Goal: Task Accomplishment & Management: Use online tool/utility

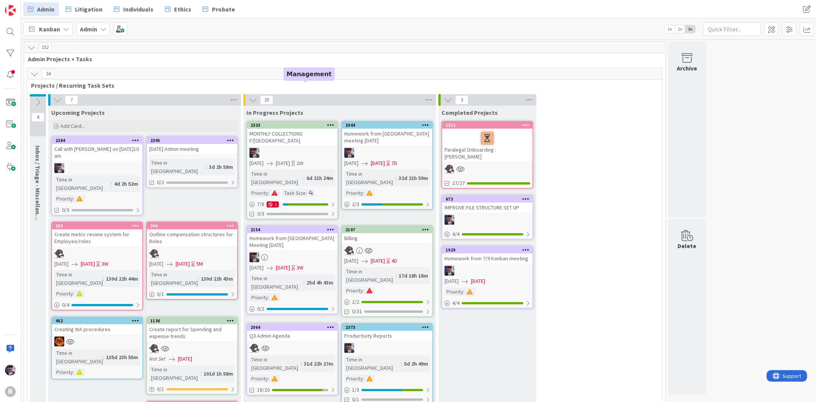
scroll to position [1038, 0]
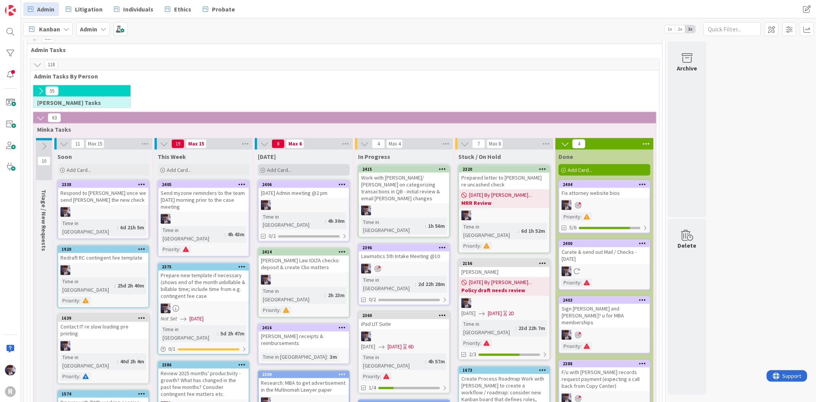
click at [284, 166] on span "Add Card..." at bounding box center [279, 169] width 24 height 7
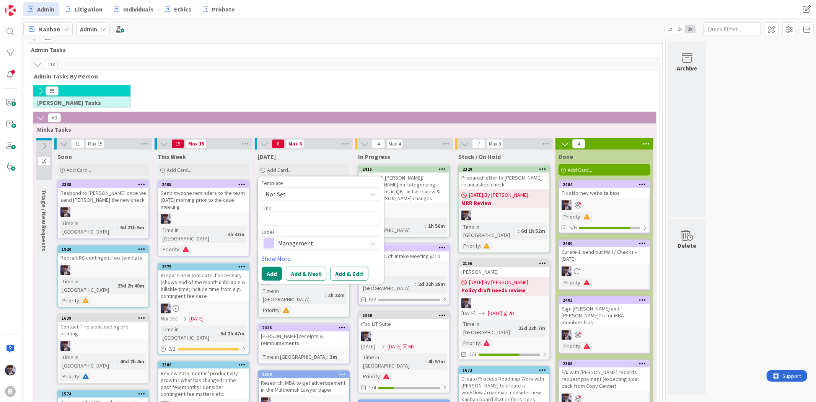
click at [295, 153] on div "[DATE]" at bounding box center [304, 157] width 92 height 8
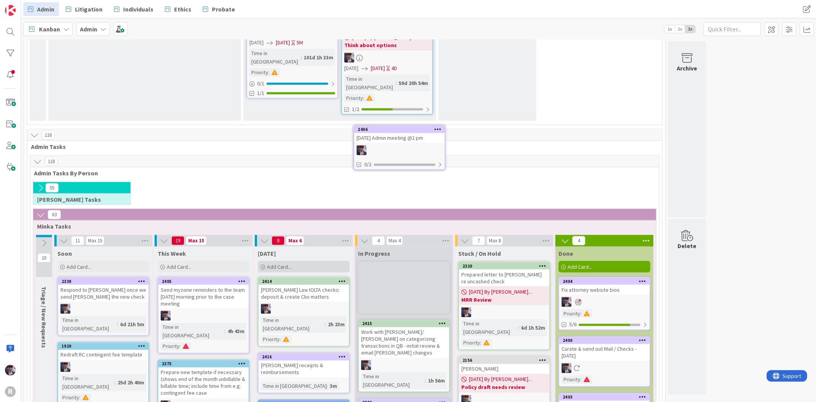
scroll to position [938, 0]
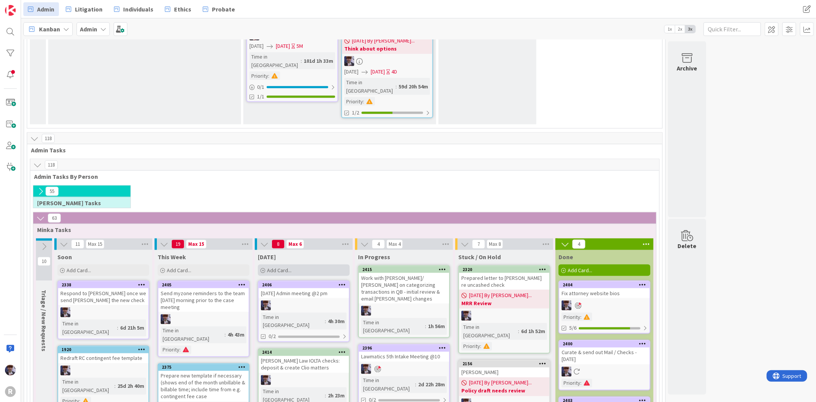
click at [299, 264] on div "Add Card..." at bounding box center [304, 269] width 92 height 11
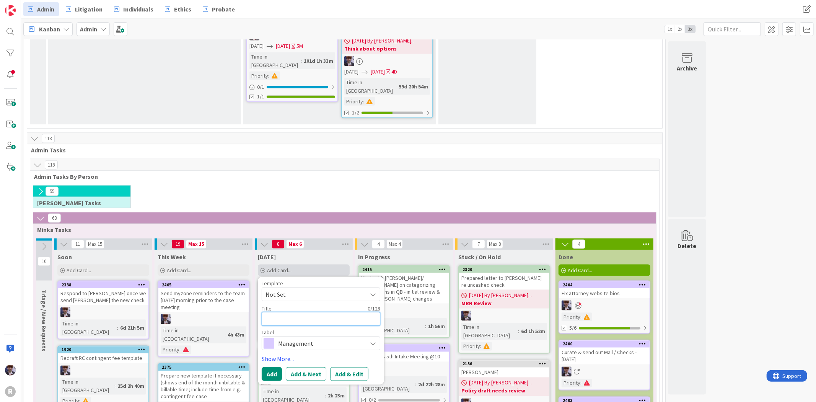
type textarea "C"
type textarea "x"
type textarea "Ca"
type textarea "x"
type textarea "Cal"
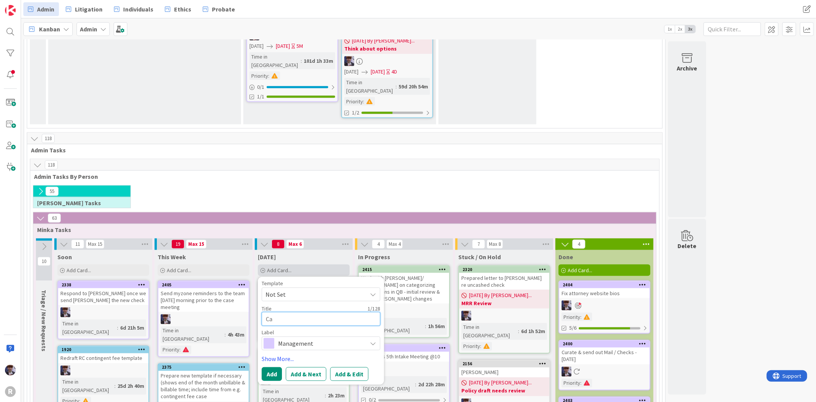
type textarea "x"
type textarea "Call"
type textarea "x"
type textarea "Call"
type textarea "x"
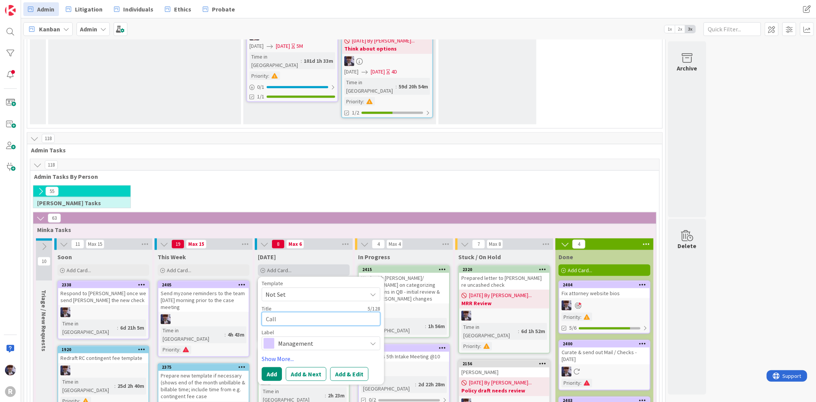
type textarea "Call O"
type textarea "x"
type textarea "Call On"
type textarea "x"
type textarea "Call OnP"
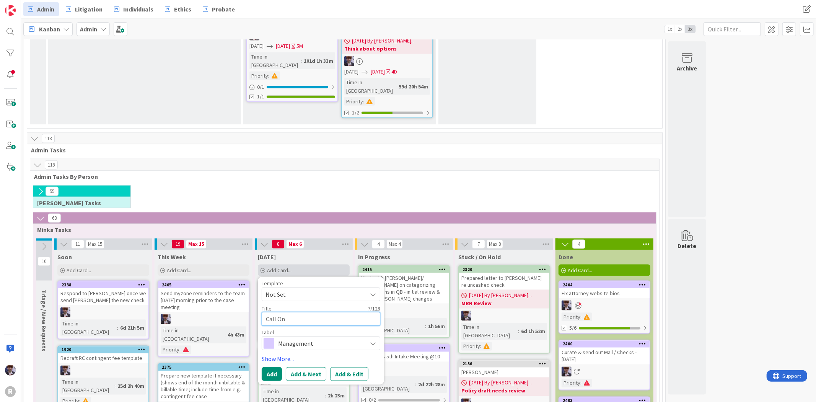
type textarea "x"
type textarea "Call OnPo"
type textarea "x"
type textarea "Call OnPoi"
type textarea "x"
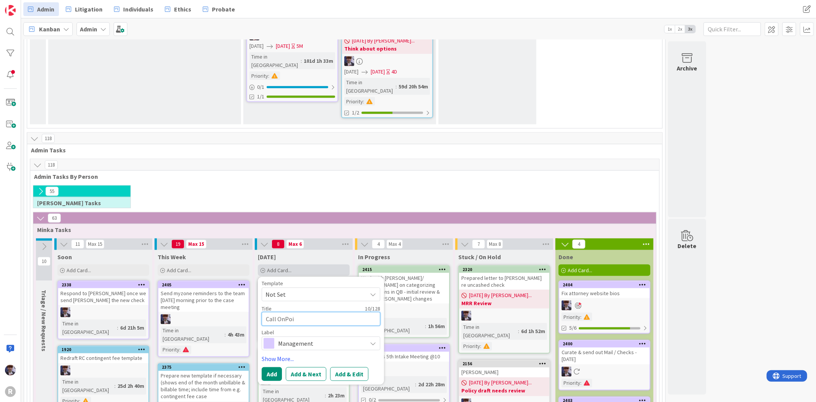
type textarea "Call OnPoin"
type textarea "x"
type textarea "Call OnPoint"
type textarea "x"
type textarea "Call OnPoint"
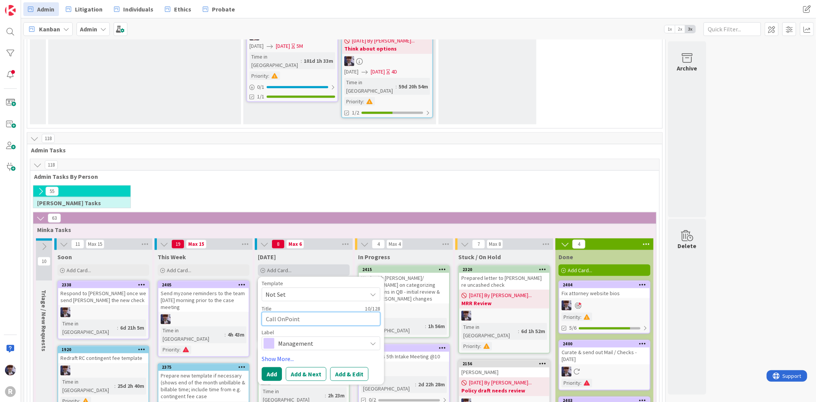
type textarea "x"
type textarea "Call OnPoint r"
type textarea "x"
type textarea "Call OnPoint re"
type textarea "x"
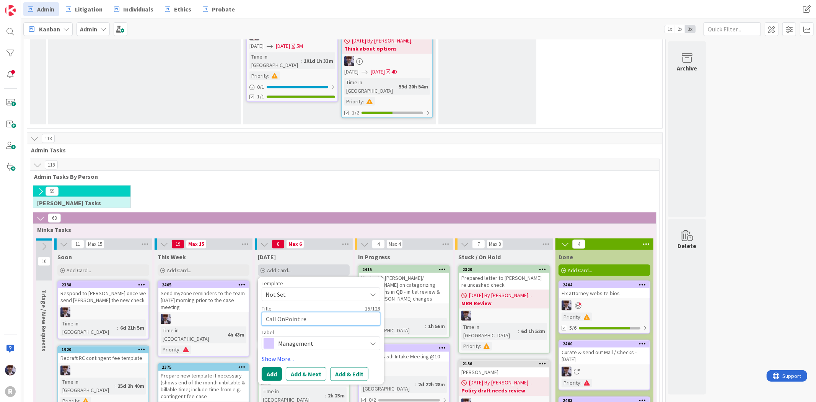
type textarea "Call OnPoint re"
type textarea "x"
type textarea "Call OnPoint re B"
type textarea "x"
type textarea "Call OnPoint re [PERSON_NAME]"
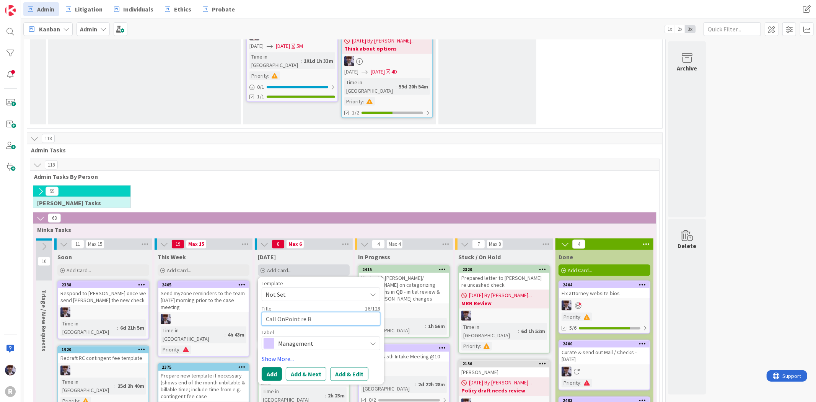
type textarea "x"
type textarea "Call OnPoint re Bab"
type textarea "x"
type textarea "Call OnPoint re [PERSON_NAME]"
type textarea "x"
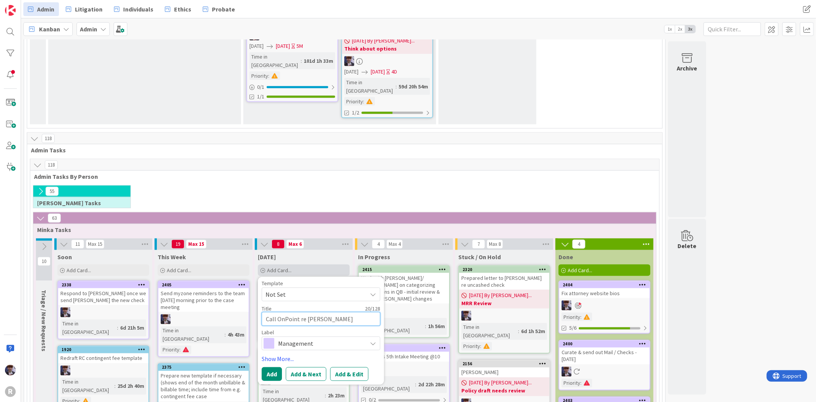
type textarea "Call OnPoint re [PERSON_NAME]"
type textarea "x"
type textarea "Call OnPoint re [PERSON_NAME]'"
type textarea "x"
type textarea "Call OnPoint re [PERSON_NAME]"
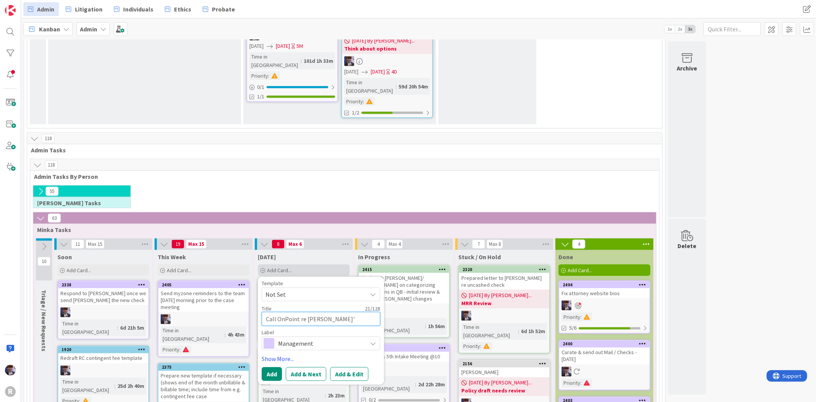
type textarea "x"
type textarea "Call OnPoint re [PERSON_NAME]"
type textarea "x"
type textarea "Call OnPoint re [PERSON_NAME] d"
type textarea "x"
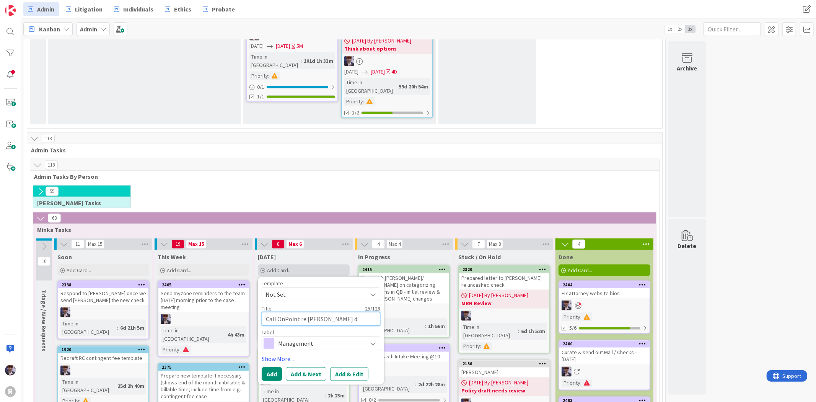
type textarea "Call OnPoint re [PERSON_NAME] de"
type textarea "x"
type textarea "Call OnPoint re [PERSON_NAME] dec"
type textarea "x"
type textarea "Call OnPoint re [PERSON_NAME] decl"
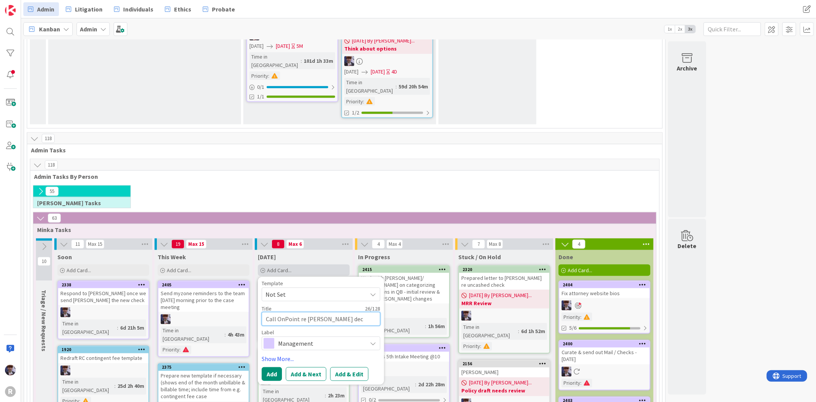
type textarea "x"
type textarea "Call OnPoint re [PERSON_NAME] decli"
type textarea "x"
type textarea "Call OnPoint re [PERSON_NAME] declin"
type textarea "x"
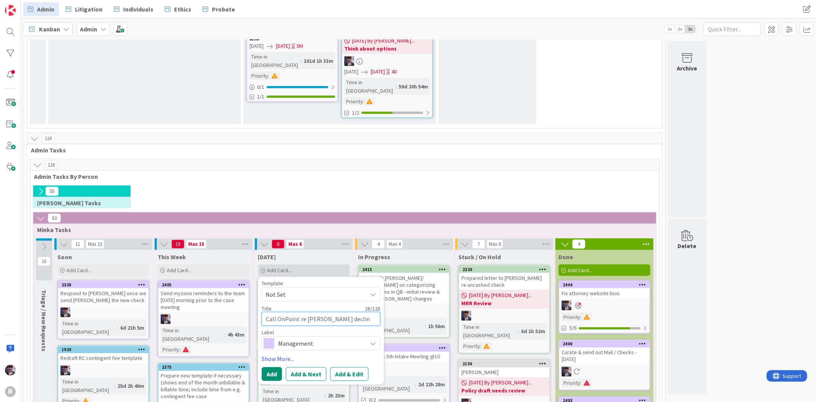
type textarea "Call OnPoint re [PERSON_NAME] decline"
type textarea "x"
type textarea "Call OnPoint re [PERSON_NAME] declined"
type textarea "x"
type textarea "Call OnPoint re [PERSON_NAME] declined"
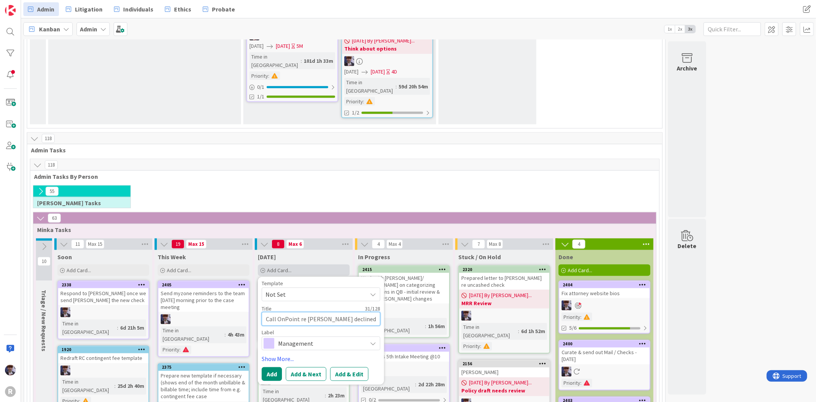
type textarea "x"
type textarea "Call OnPoint re [PERSON_NAME] declined c"
type textarea "x"
type textarea "Call OnPoint re [PERSON_NAME] declined ch"
type textarea "x"
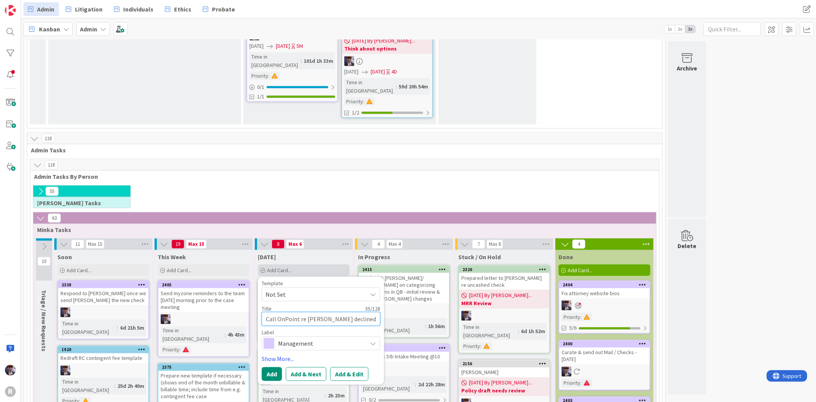
type textarea "Call OnPoint re [PERSON_NAME] declined che"
type textarea "x"
type textarea "Call OnPoint re [PERSON_NAME] declined chec"
type textarea "x"
type textarea "Call OnPoint re [PERSON_NAME] declined check"
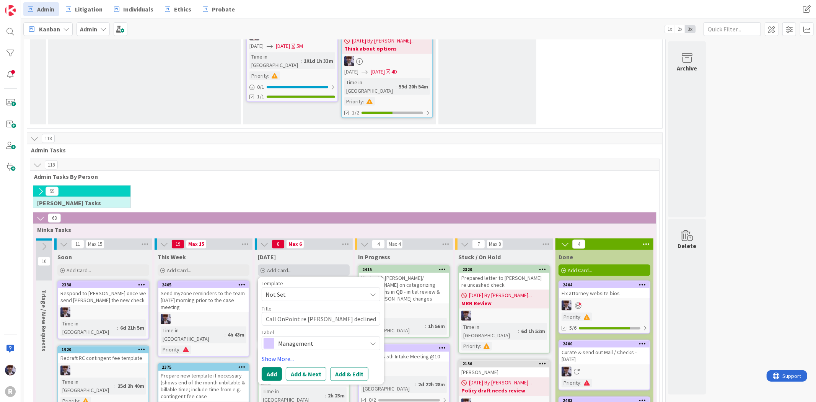
type textarea "x"
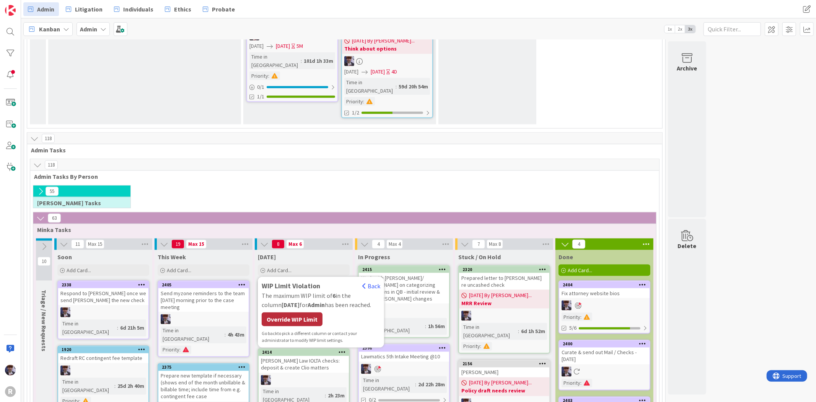
click at [279, 312] on div "Override WIP Limit" at bounding box center [292, 319] width 61 height 14
